Goal: Communication & Community: Ask a question

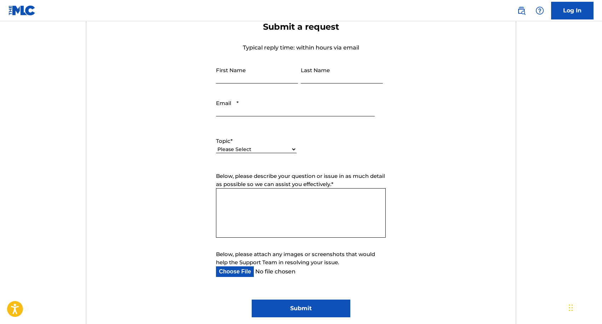
scroll to position [267, 0]
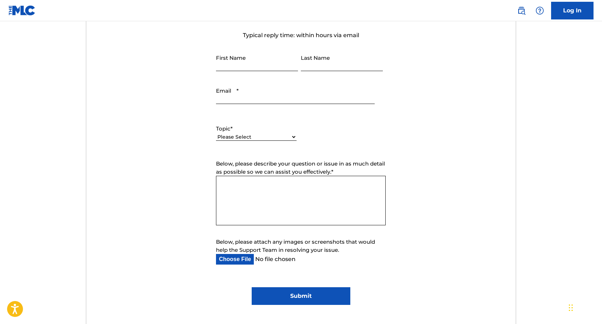
click at [235, 63] on input "First Name" at bounding box center [257, 61] width 82 height 20
type input "ellie"
click at [312, 68] on input "Last Name" at bounding box center [342, 61] width 82 height 20
type input "[PERSON_NAME]"
click at [257, 98] on input "Email *" at bounding box center [295, 94] width 158 height 20
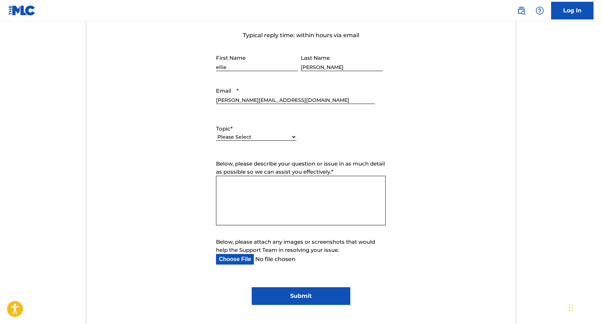
type input "[PERSON_NAME][EMAIL_ADDRESS][DOMAIN_NAME]"
click at [246, 134] on select "Please Select I need help with my account I need help with managing my catalog …" at bounding box center [256, 136] width 81 height 7
select select "I need help with managing my catalog"
click at [216, 134] on select "Please Select I need help with my account I need help with managing my catalog …" at bounding box center [256, 136] width 81 height 7
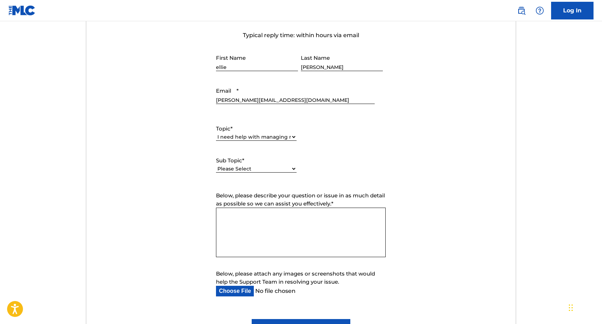
click at [247, 168] on select "Please Select I need help with CWR I need help registering my work(s) in The ML…" at bounding box center [256, 168] width 81 height 7
select select "I need help registering my work(s) in The MLC Portal"
click at [216, 165] on select "Please Select I need help with CWR I need help registering my work(s) in The ML…" at bounding box center [256, 168] width 81 height 7
click at [247, 221] on textarea "Below, please describe your question or issue in as much detail as possible so …" at bounding box center [301, 231] width 170 height 49
paste textarea "Hi [PERSON_NAME], Thanks for confirming. I acknowledge your notice of terminati…"
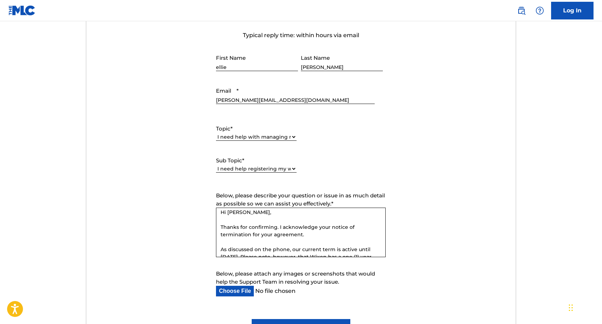
scroll to position [0, 0]
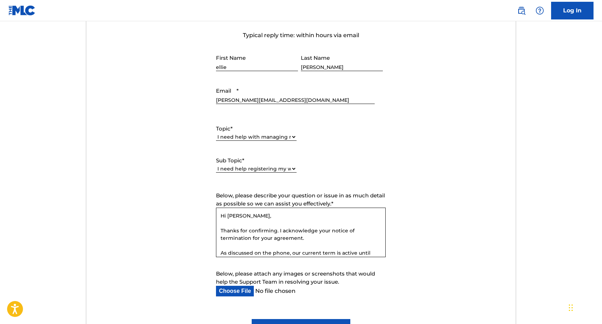
click at [221, 216] on textarea "Hi [PERSON_NAME], Thanks for confirming. I acknowledge your notice of terminati…" at bounding box center [301, 231] width 170 height 49
paste textarea "[EMAIL_ADDRESS][DOMAIN_NAME]"
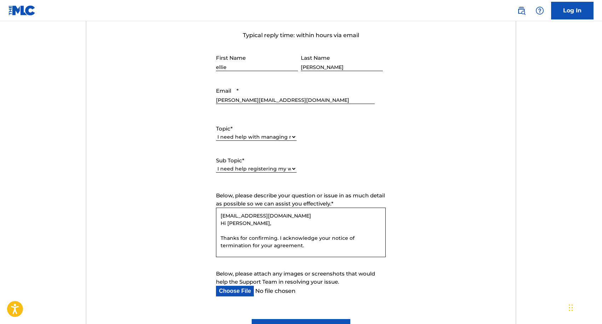
click at [225, 212] on textarea "[EMAIL_ADDRESS][DOMAIN_NAME] Hi [PERSON_NAME], Thanks for confirming. I acknowl…" at bounding box center [301, 231] width 170 height 49
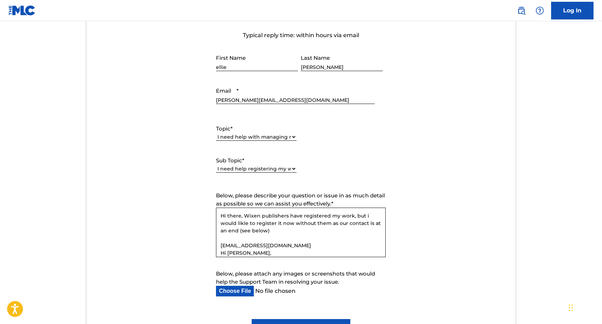
click at [247, 223] on textarea "Below, please describe your question or issue in as much detail as possible so …" at bounding box center [301, 231] width 170 height 49
click at [282, 231] on textarea "Below, please describe your question or issue in as much detail as possible so …" at bounding box center [301, 231] width 170 height 49
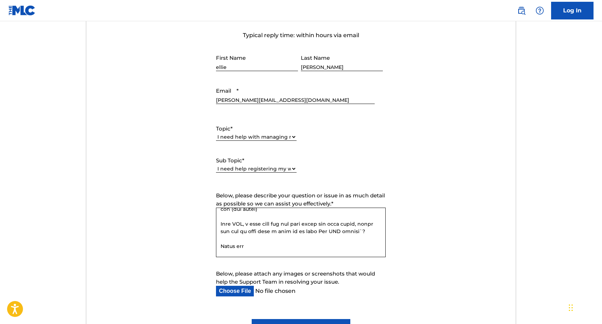
scroll to position [29, 0]
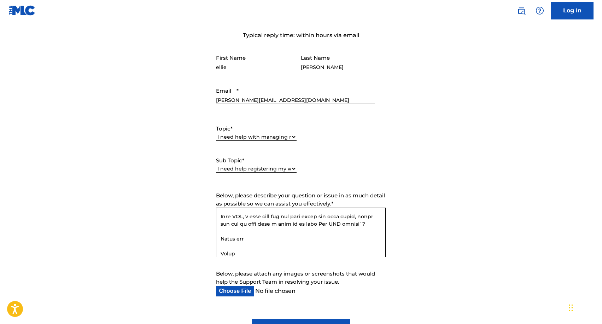
click at [364, 223] on textarea "Below, please describe your question or issue in as much detail as possible so …" at bounding box center [301, 231] width 170 height 49
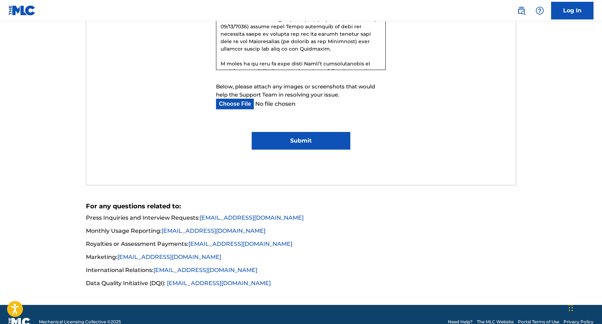
scroll to position [461, 0]
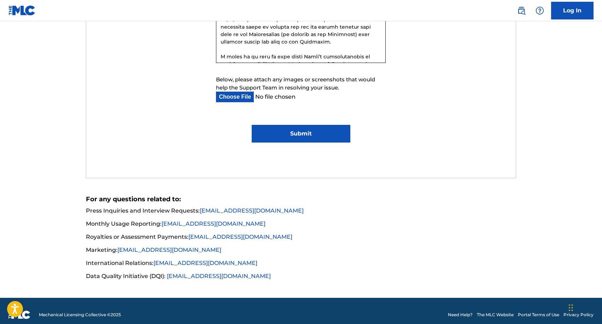
type textarea "Lo ipsum, Dolor sitametcon adip elitseddoe te inci, utl e dolor magn al enimadm…"
click at [292, 135] on input "Submit" at bounding box center [301, 134] width 99 height 18
